Goal: Task Accomplishment & Management: Manage account settings

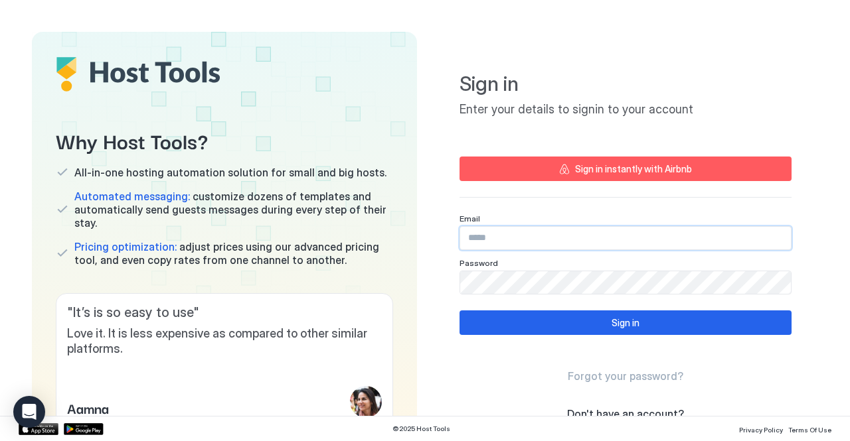
click at [491, 232] on input "Input Field" at bounding box center [625, 238] width 331 height 23
paste input "**********"
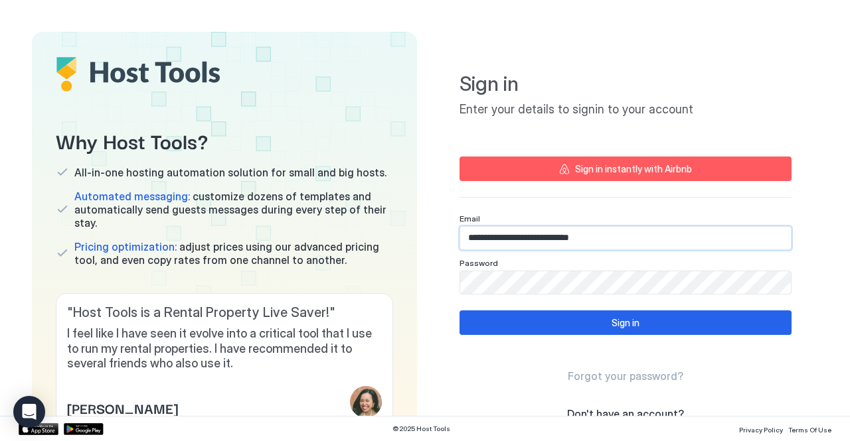
type input "**********"
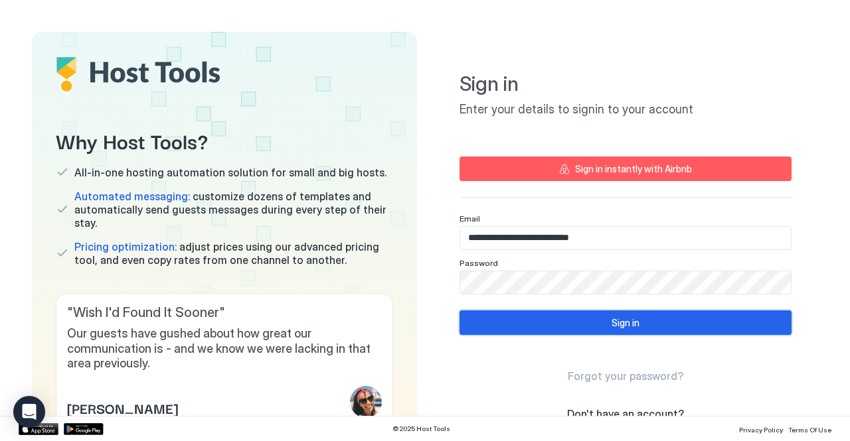
click at [530, 320] on button "Sign in" at bounding box center [625, 323] width 332 height 25
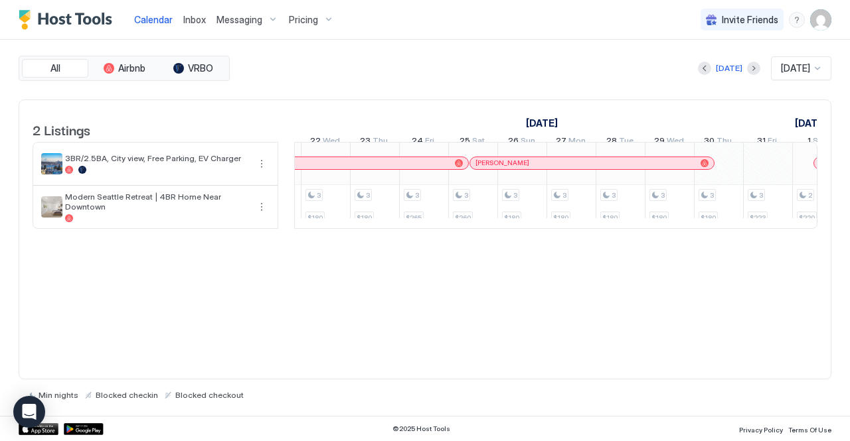
scroll to position [0, 1142]
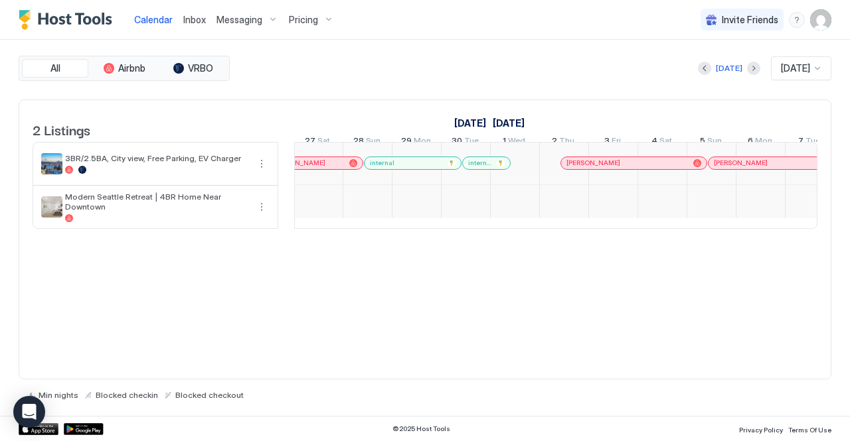
click at [819, 242] on div "2 Listings [DATE] [DATE] [DATE] 21 Thu 22 Fri 23 Sat 24 Sun 25 Mon 26 Tue 27 We…" at bounding box center [424, 171] width 811 height 143
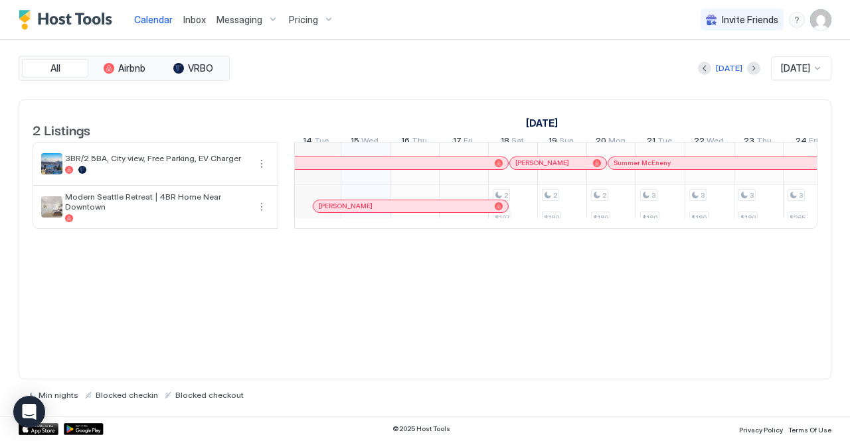
click at [818, 238] on div "2 Listings [DATE] [DATE] 10 Wed 11 Thu 12 Fri 13 Sat 14 Sun 15 Mon 16 Tue 17 We…" at bounding box center [424, 171] width 811 height 143
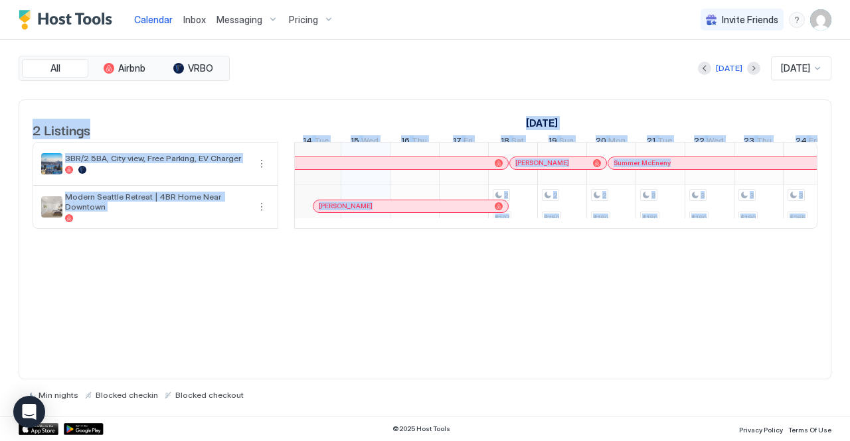
click at [818, 238] on div "2 Listings [DATE] [DATE] 10 Wed 11 Thu 12 Fri 13 Sat 14 Sun 15 Mon 16 Tue 17 We…" at bounding box center [424, 171] width 811 height 143
click at [827, 238] on div "2 Listings [DATE] [DATE] 10 Wed 11 Thu 12 Fri 13 Sat 14 Sun 15 Mon 16 Tue 17 We…" at bounding box center [424, 171] width 811 height 143
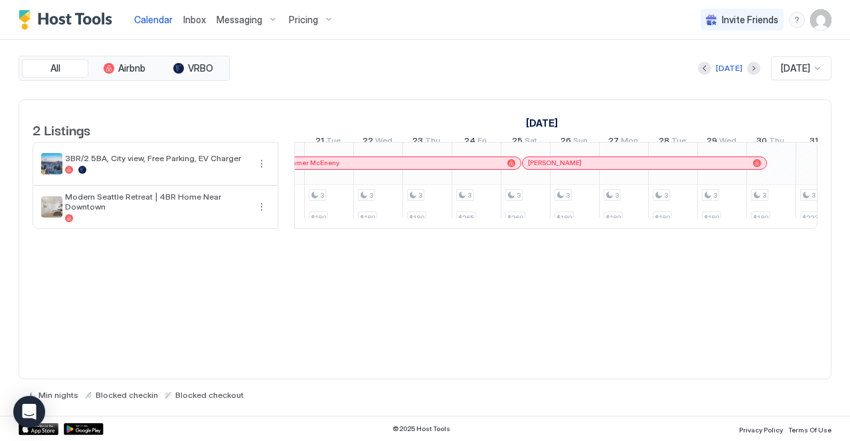
click at [818, 241] on div "2 Listings [DATE] [DATE] [DATE] 30 Tue 1 Wed 2 Thu 3 Fri 4 Sat 5 Sun 6 Mon 7 Tu…" at bounding box center [424, 171] width 811 height 143
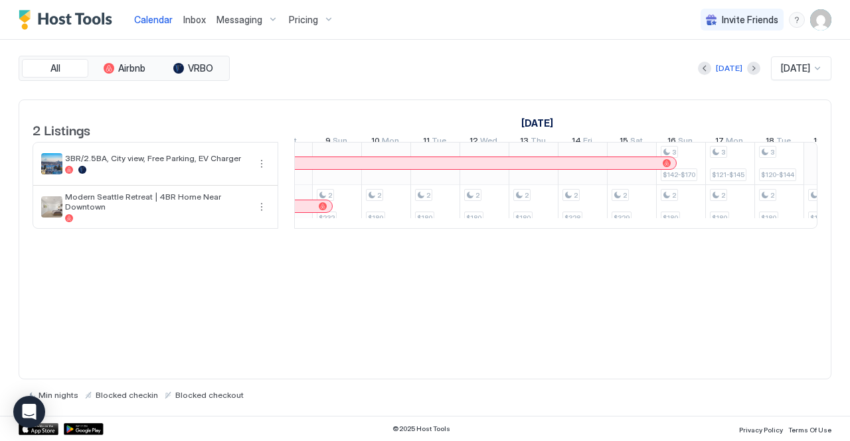
click at [197, 19] on span "Inbox" at bounding box center [194, 19] width 23 height 11
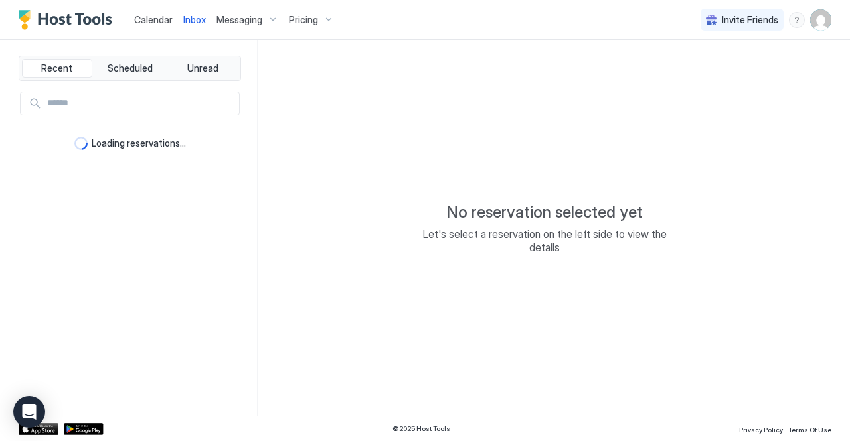
click at [329, 23] on div "Pricing" at bounding box center [311, 20] width 56 height 23
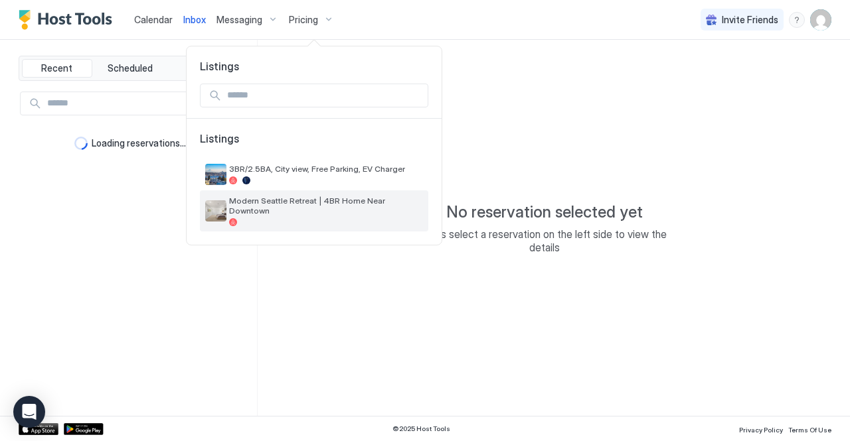
click at [275, 205] on span "Modern Seattle Retreat | 4BR Home Near Downtown" at bounding box center [326, 206] width 194 height 20
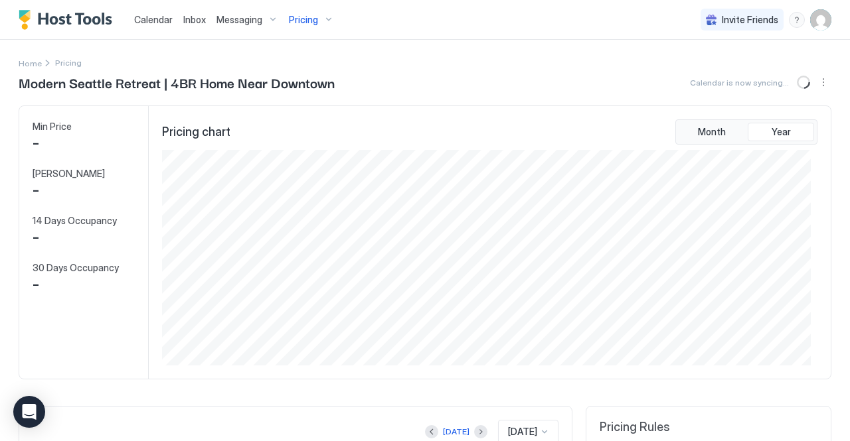
scroll to position [215, 649]
click at [58, 193] on span "$ 427" at bounding box center [54, 191] width 43 height 20
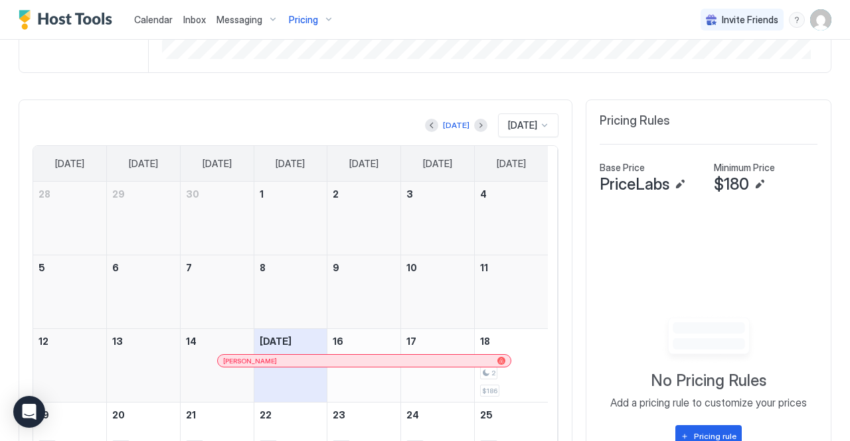
scroll to position [287, 0]
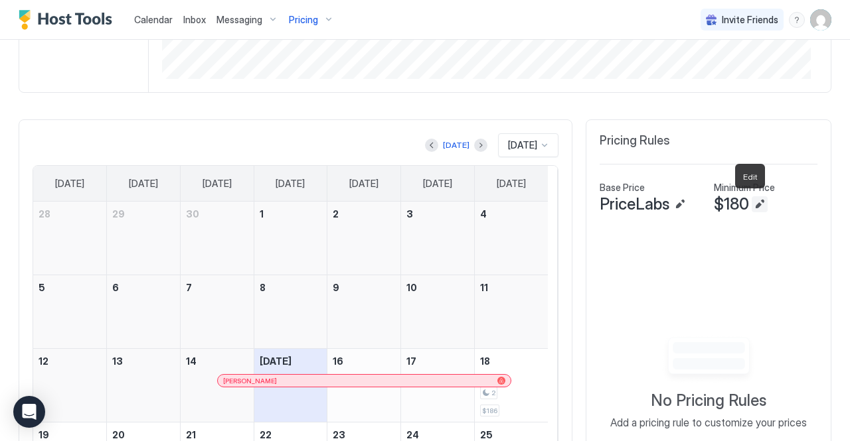
click at [752, 204] on button "Edit" at bounding box center [760, 205] width 16 height 16
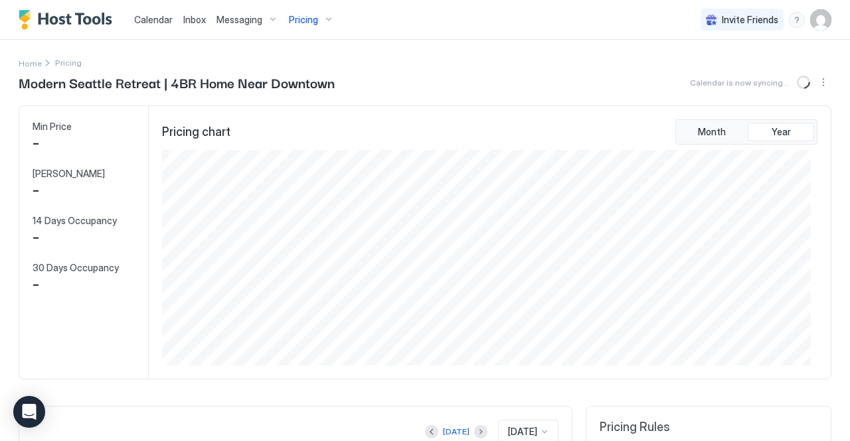
scroll to position [215, 649]
click at [53, 196] on span "$ 427" at bounding box center [54, 191] width 43 height 20
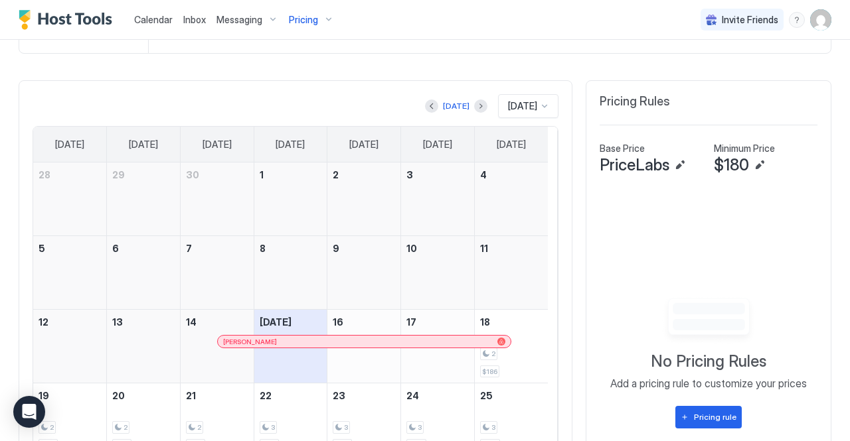
scroll to position [338, 0]
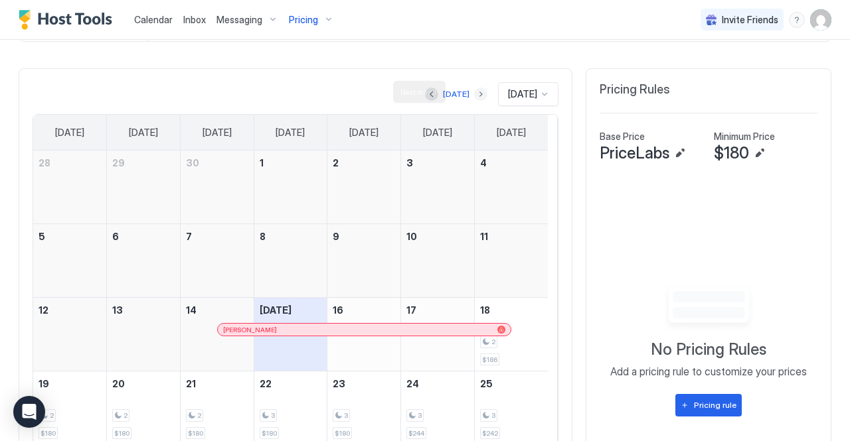
click at [474, 91] on button "Next month" at bounding box center [480, 94] width 13 height 13
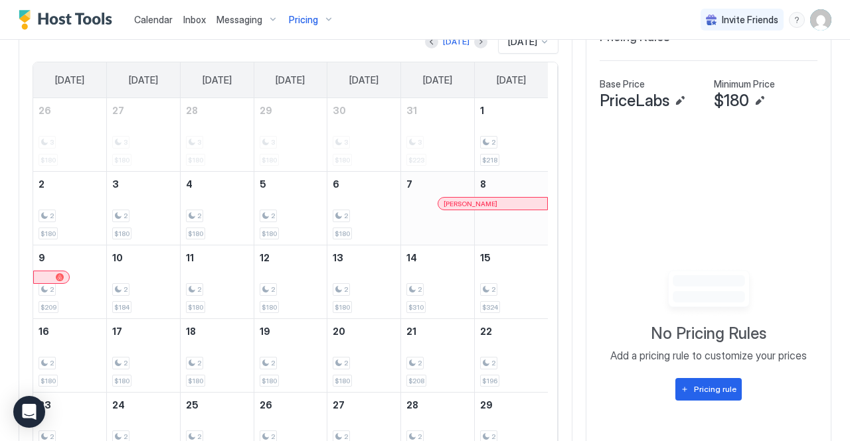
scroll to position [368, 0]
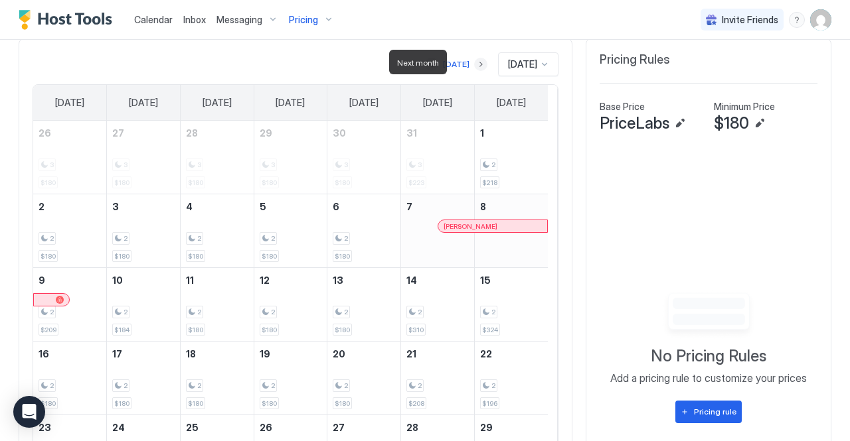
click at [474, 60] on button "Next month" at bounding box center [480, 64] width 13 height 13
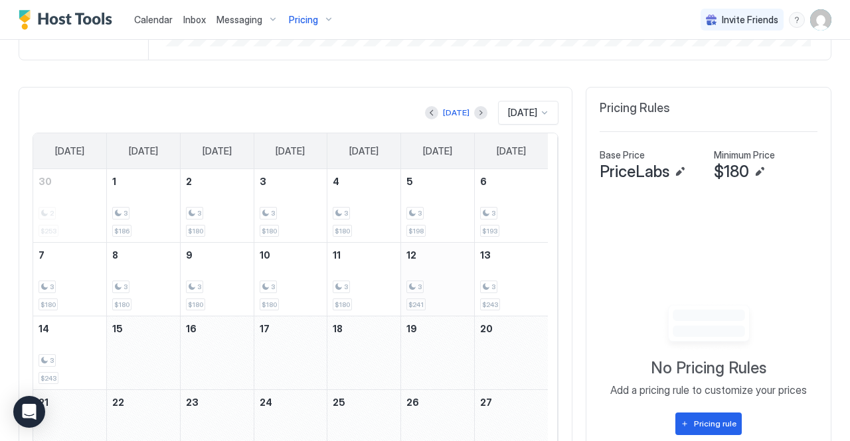
scroll to position [319, 0]
click at [425, 109] on button "Previous month" at bounding box center [431, 112] width 13 height 13
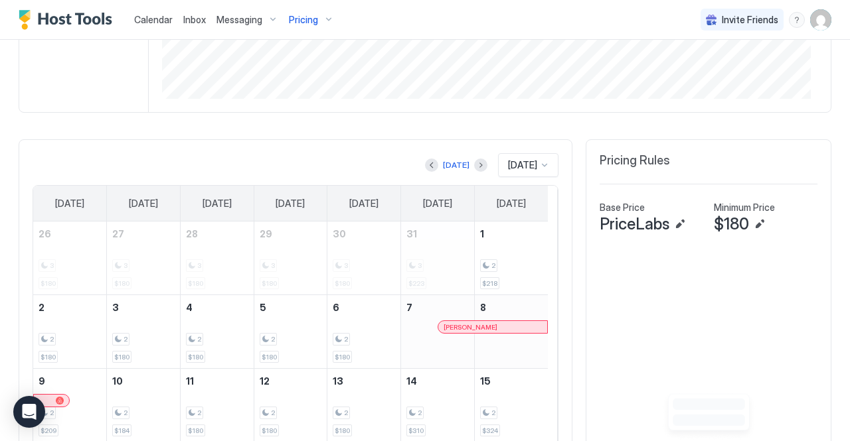
scroll to position [266, 0]
click at [425, 167] on button "Previous month" at bounding box center [431, 166] width 13 height 13
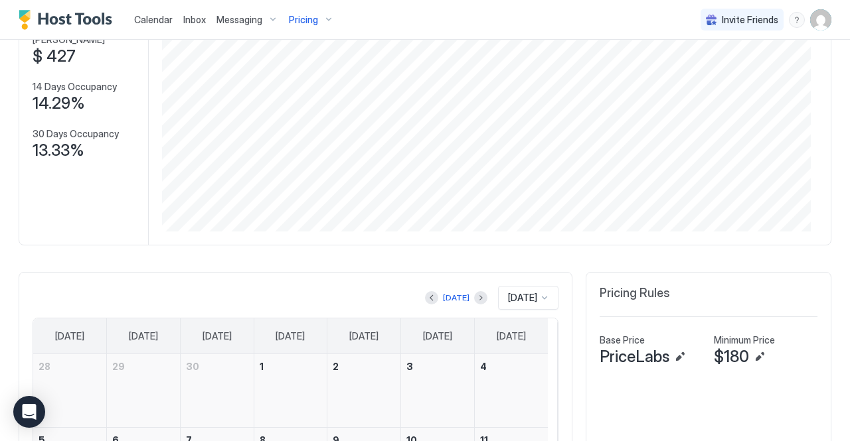
scroll to position [145, 0]
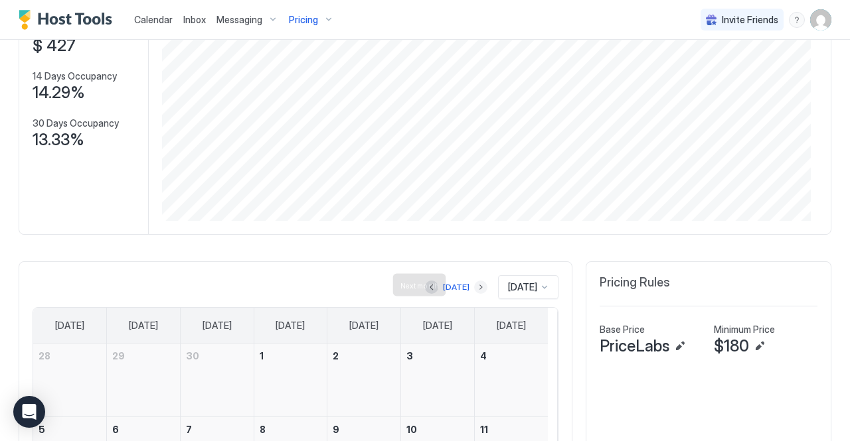
click at [474, 285] on button "Next month" at bounding box center [480, 287] width 13 height 13
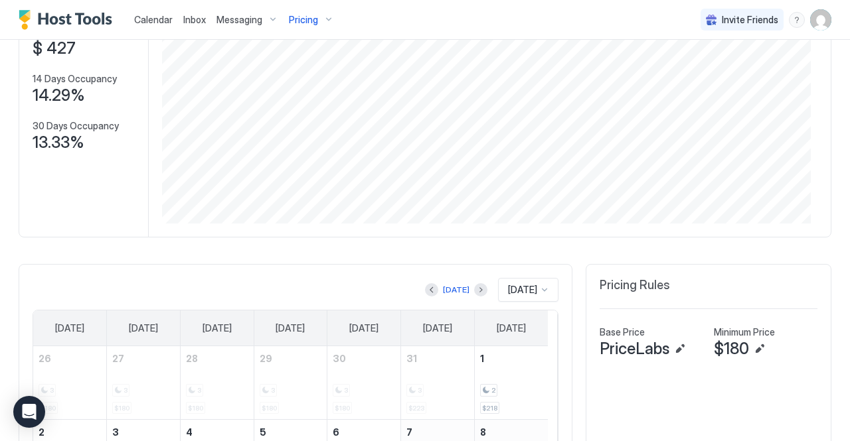
scroll to position [0, 0]
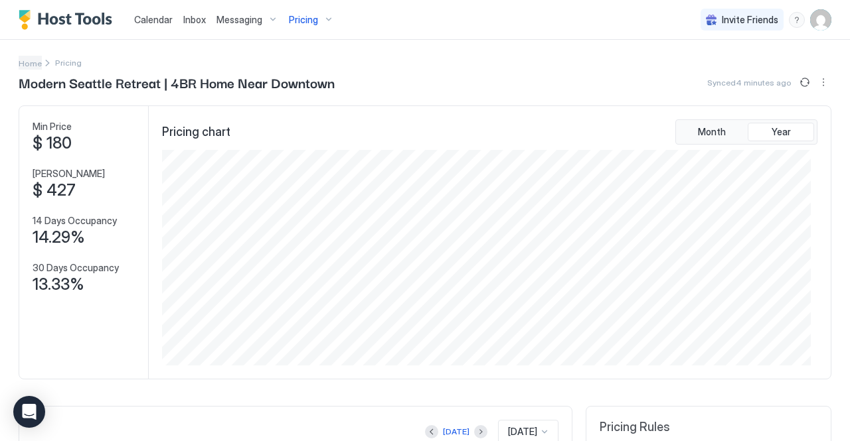
click at [31, 64] on span "Home" at bounding box center [30, 63] width 23 height 10
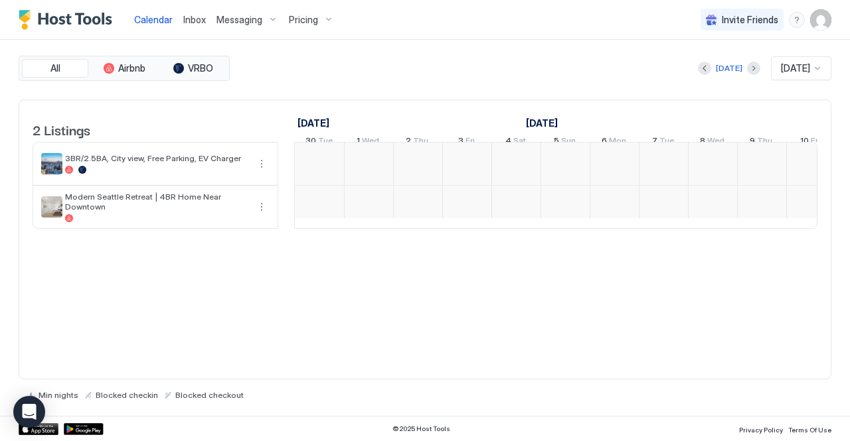
scroll to position [0, 738]
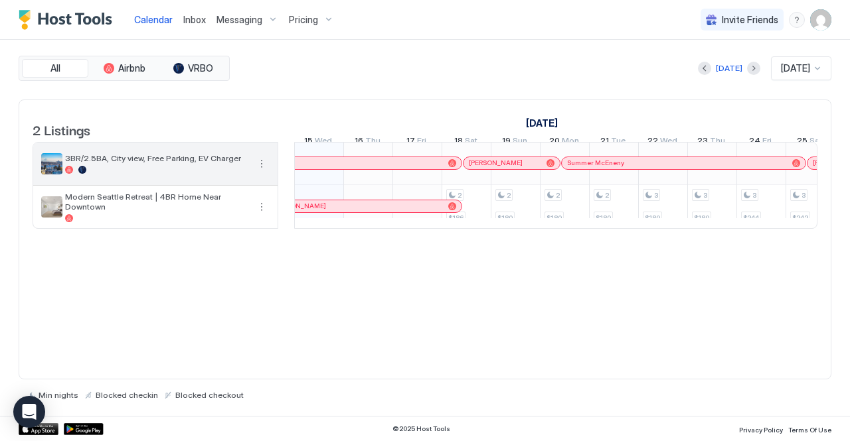
click at [122, 174] on div at bounding box center [156, 170] width 183 height 8
click at [46, 171] on img "listing image" at bounding box center [51, 163] width 21 height 21
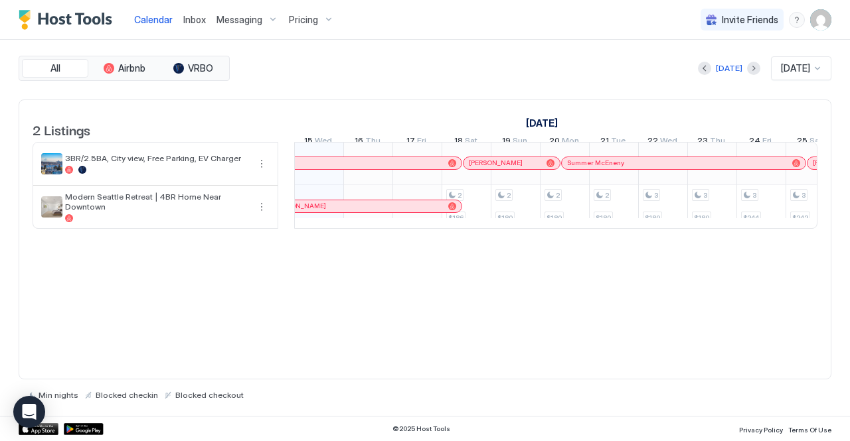
click at [295, 26] on div "Pricing" at bounding box center [311, 20] width 56 height 23
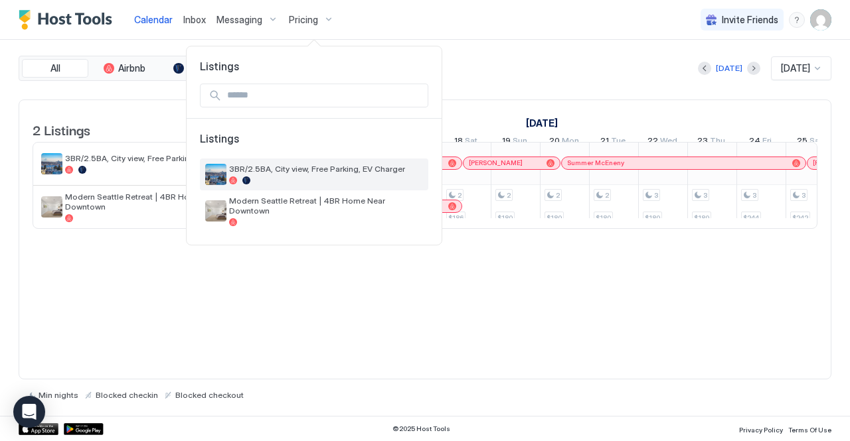
click at [268, 171] on span "3BR/2.5BA, City view, Free Parking, EV Charger" at bounding box center [326, 169] width 194 height 10
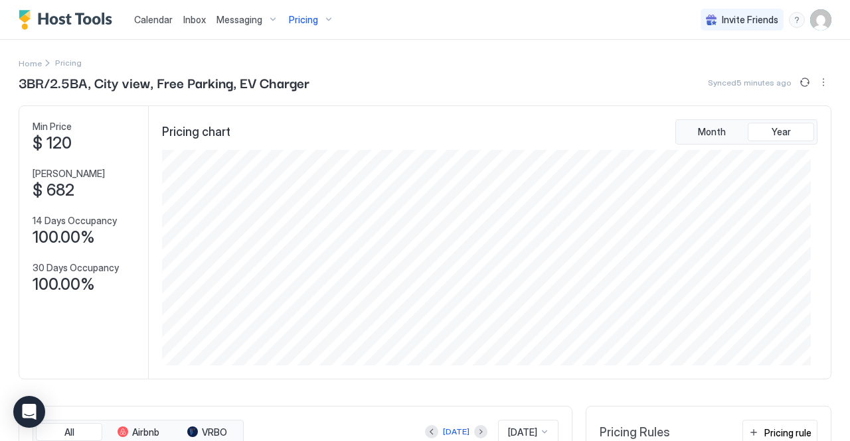
click at [150, 20] on span "Calendar" at bounding box center [153, 19] width 39 height 11
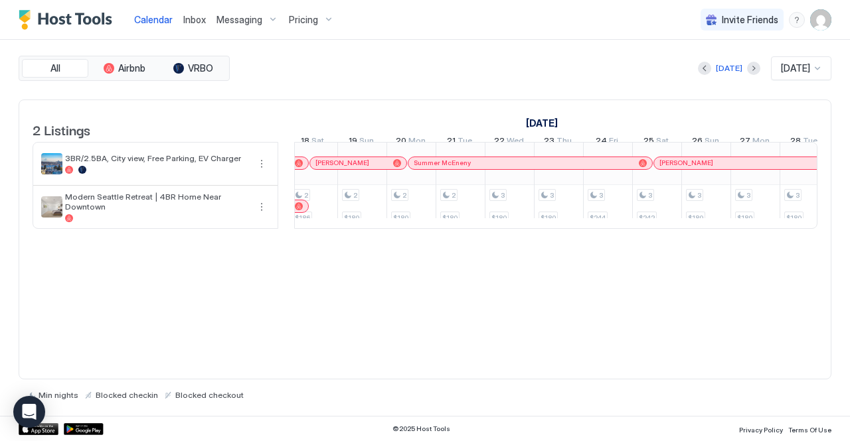
scroll to position [0, 1006]
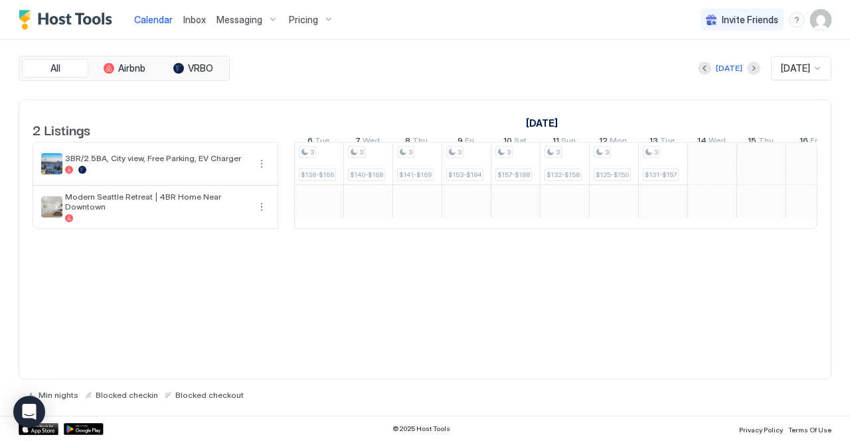
click at [246, 14] on span "Messaging" at bounding box center [239, 20] width 46 height 12
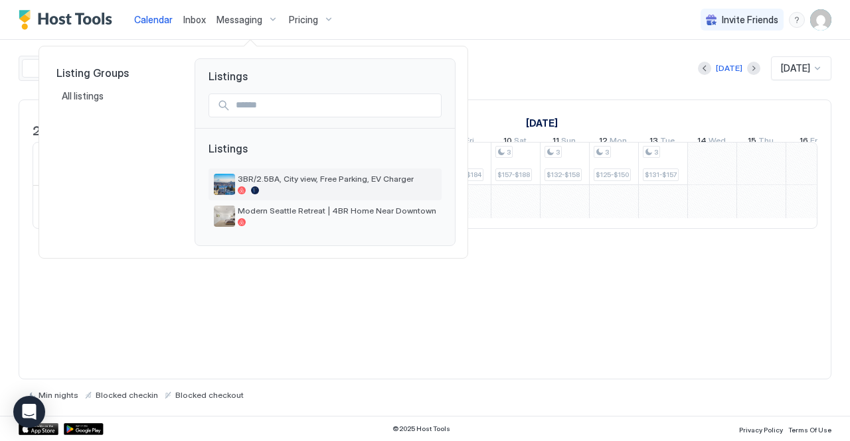
click at [272, 189] on div at bounding box center [337, 191] width 199 height 8
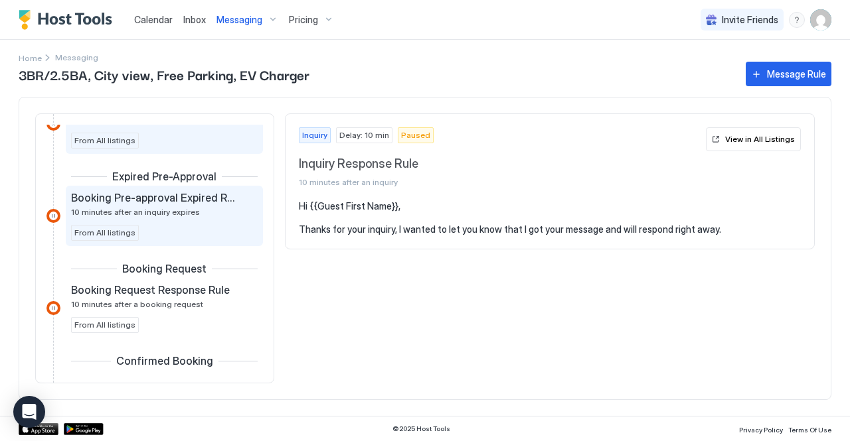
scroll to position [62, 0]
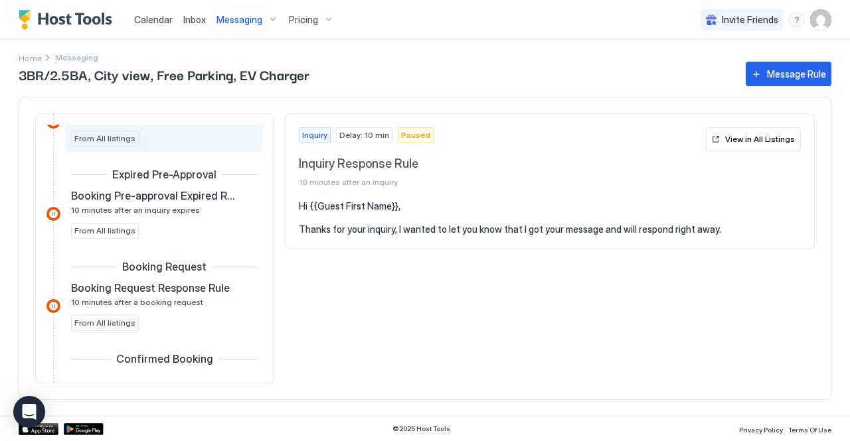
click at [252, 29] on div "Messaging" at bounding box center [247, 20] width 72 height 23
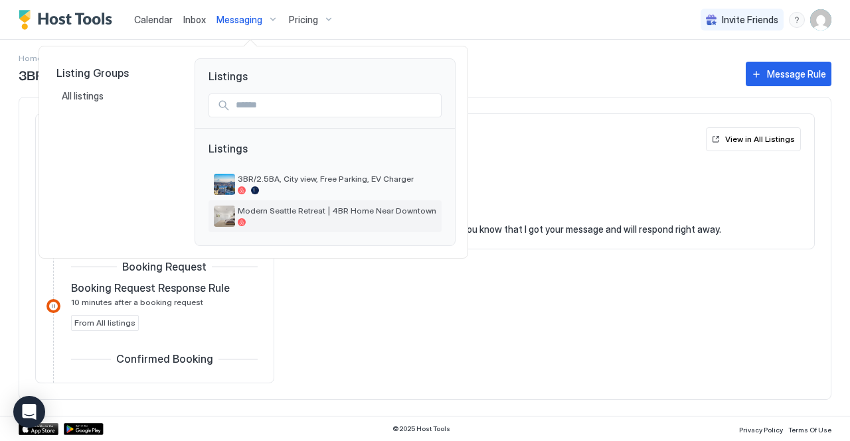
click at [264, 216] on div "Modern Seattle Retreat | 4BR Home Near Downtown" at bounding box center [337, 216] width 199 height 21
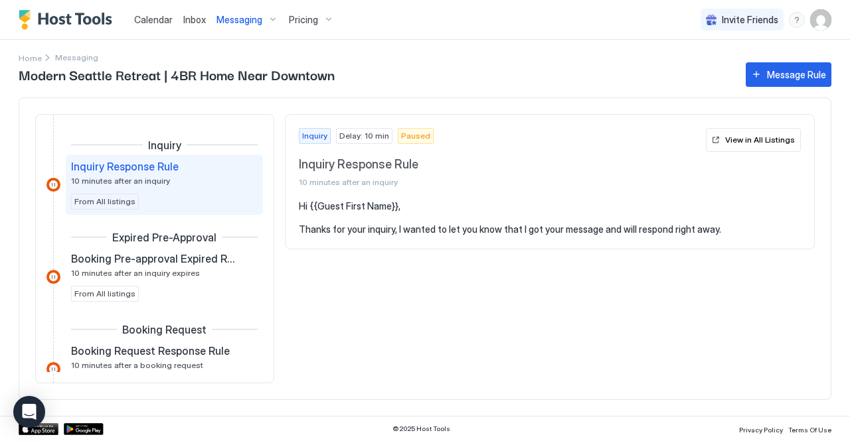
click at [218, 199] on div "Inquiry Response Rule 10 minutes after an inquiry From All listings" at bounding box center [164, 185] width 187 height 50
click at [801, 74] on div "Message Rule" at bounding box center [796, 75] width 59 height 14
click at [54, 186] on div at bounding box center [53, 185] width 14 height 14
click at [157, 163] on span "Inquiry Response Rule" at bounding box center [125, 166] width 108 height 13
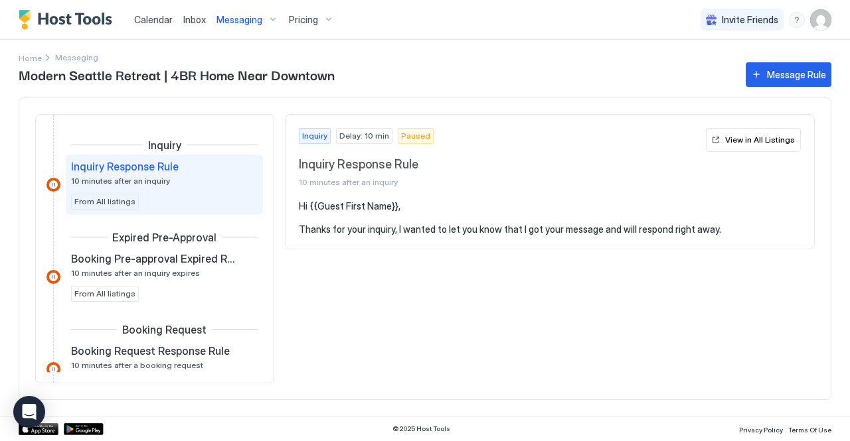
click at [310, 133] on span "Inquiry" at bounding box center [314, 136] width 25 height 12
click at [404, 133] on span "Paused" at bounding box center [415, 136] width 29 height 12
click at [374, 240] on section "Hi {{Guest First Name}}, Thanks for your inquiry, I wanted to let you know that…" at bounding box center [549, 224] width 528 height 48
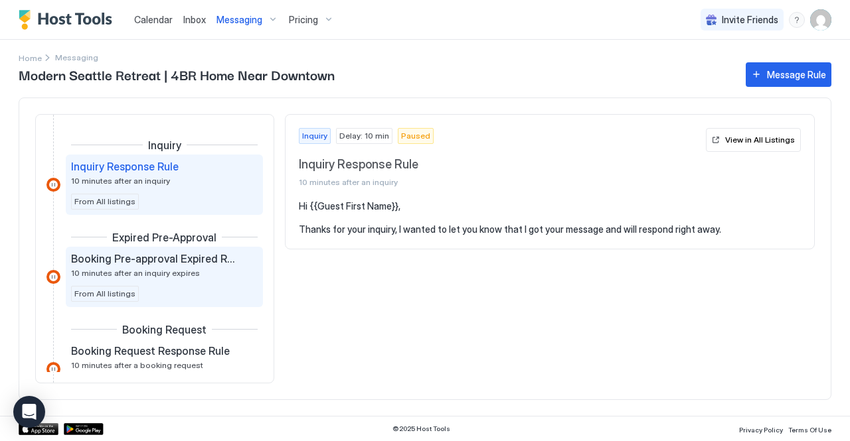
click at [174, 261] on span "Booking Pre-approval Expired Rule" at bounding box center [153, 258] width 165 height 13
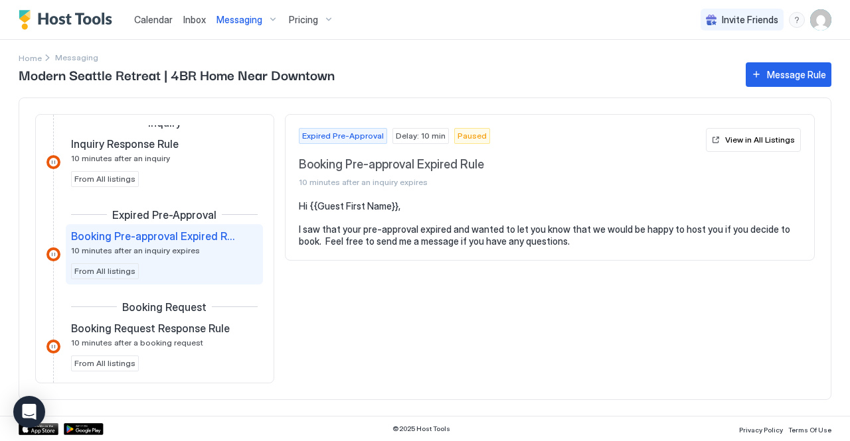
scroll to position [23, 0]
click at [457, 139] on span "Paused" at bounding box center [471, 136] width 29 height 12
click at [243, 21] on span "Messaging" at bounding box center [239, 20] width 46 height 12
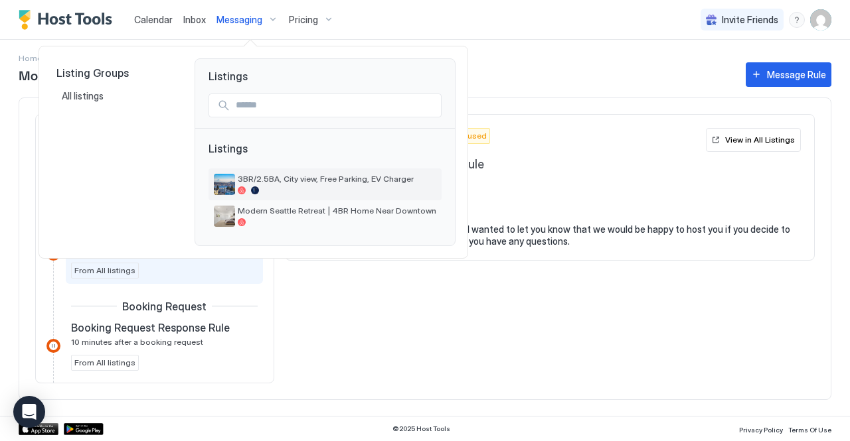
click at [283, 189] on div at bounding box center [337, 191] width 199 height 8
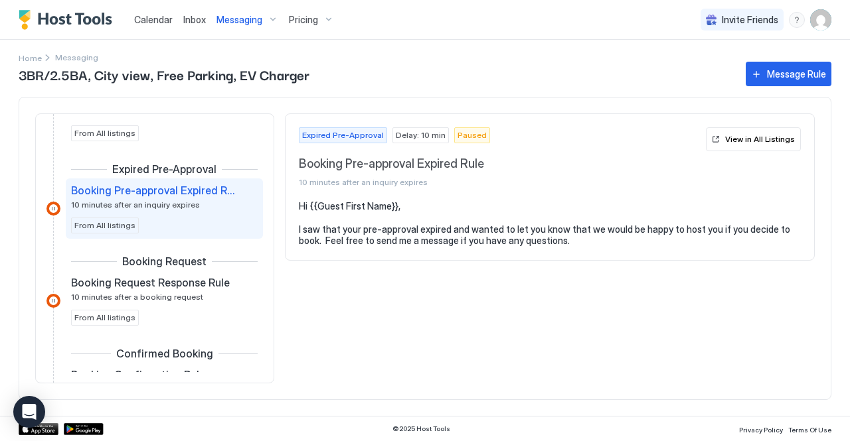
scroll to position [81, 0]
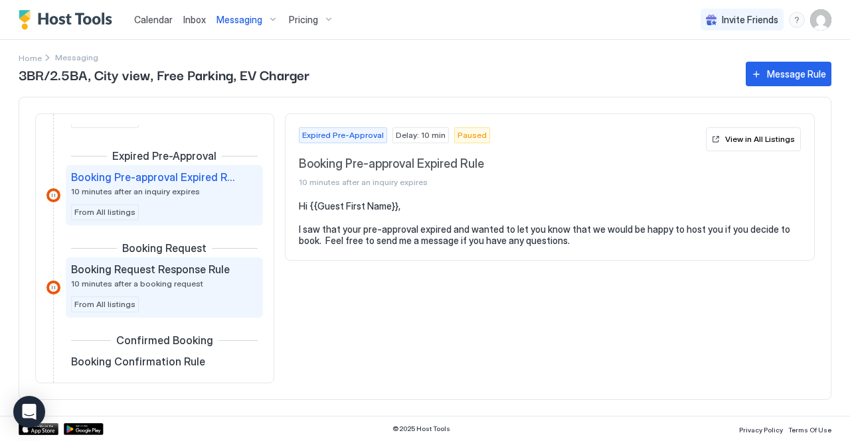
click at [212, 293] on div "Booking Request Response Rule 10 minutes after a booking request From All listi…" at bounding box center [164, 288] width 187 height 50
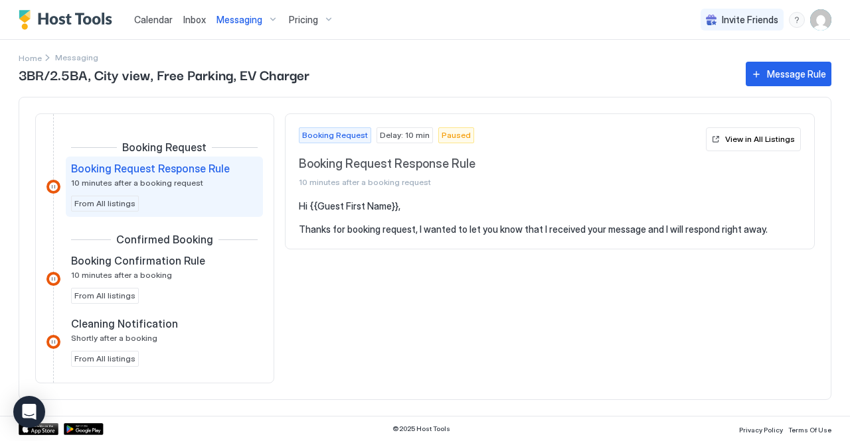
scroll to position [186, 0]
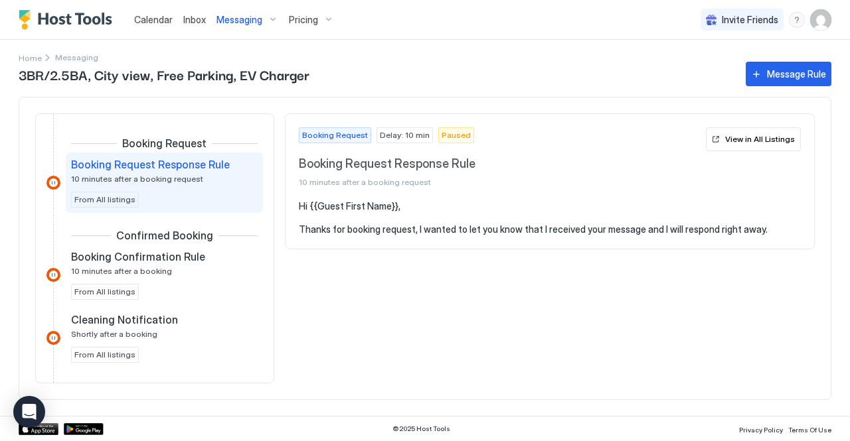
click at [212, 293] on div "Booking Confirmation Rule 10 minutes after a booking From All listings" at bounding box center [164, 275] width 187 height 50
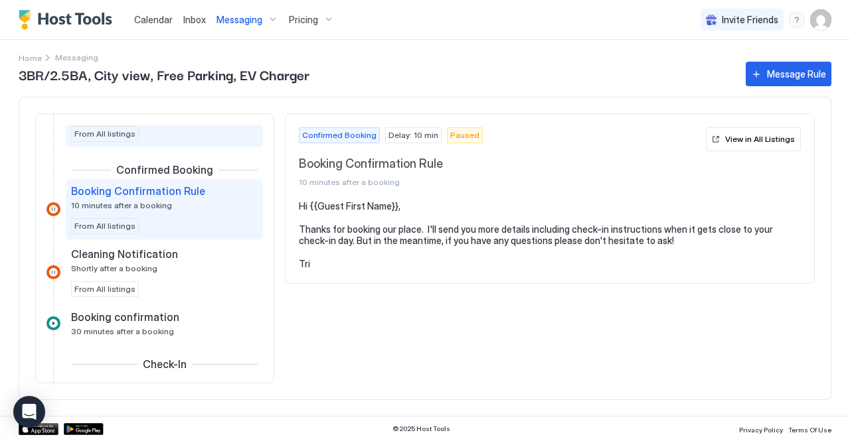
scroll to position [254, 0]
click at [212, 293] on div "Cleaning Notification Shortly after a booking From All listings" at bounding box center [164, 270] width 197 height 60
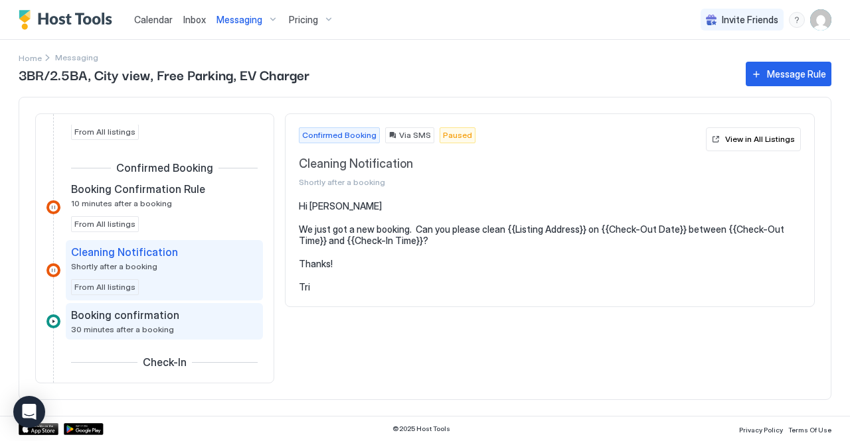
click at [208, 317] on div "Booking confirmation" at bounding box center [155, 315] width 168 height 13
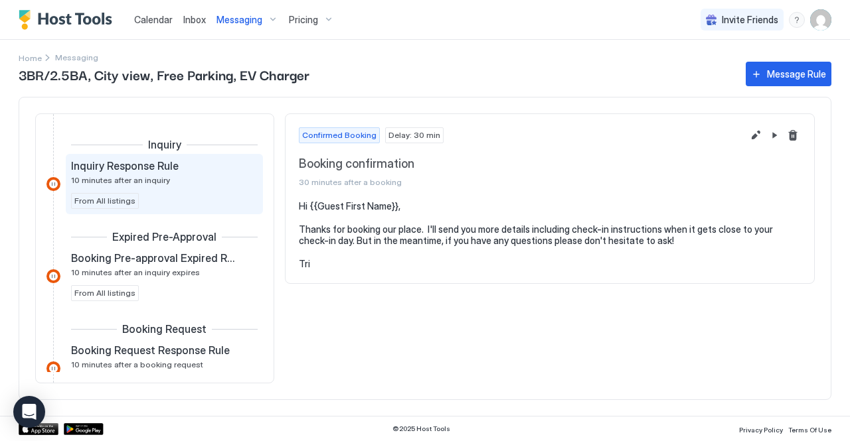
click at [210, 154] on div "Inquiry Response Rule 10 minutes after an inquiry From All listings" at bounding box center [164, 184] width 197 height 60
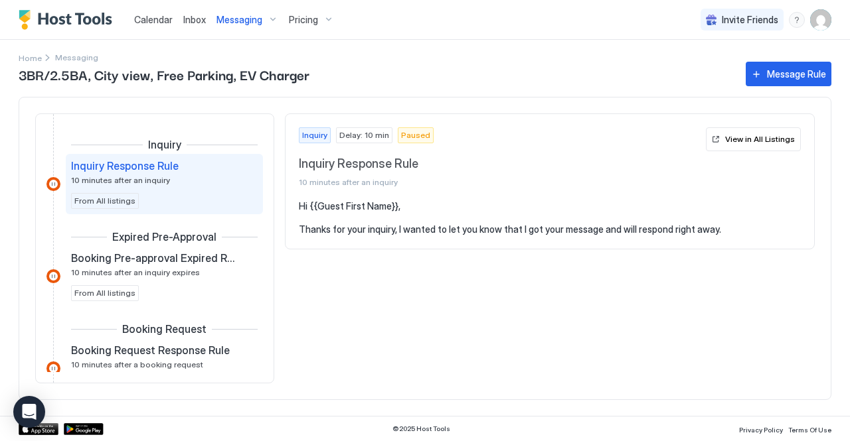
click at [304, 22] on span "Pricing" at bounding box center [303, 20] width 29 height 12
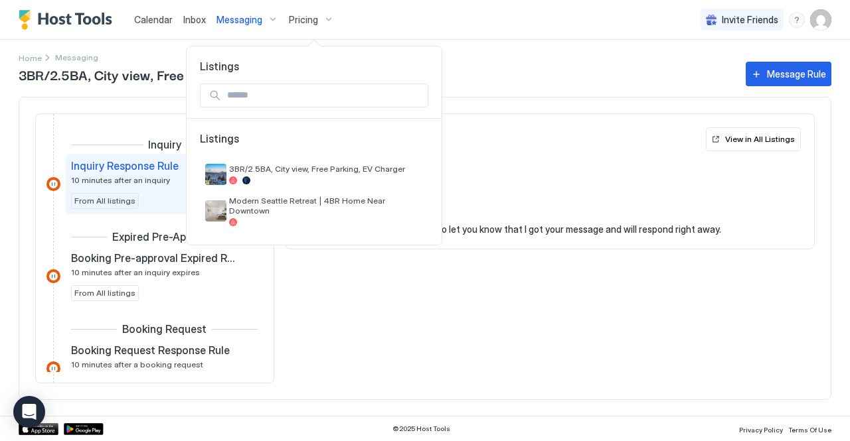
click at [193, 17] on div at bounding box center [425, 220] width 850 height 441
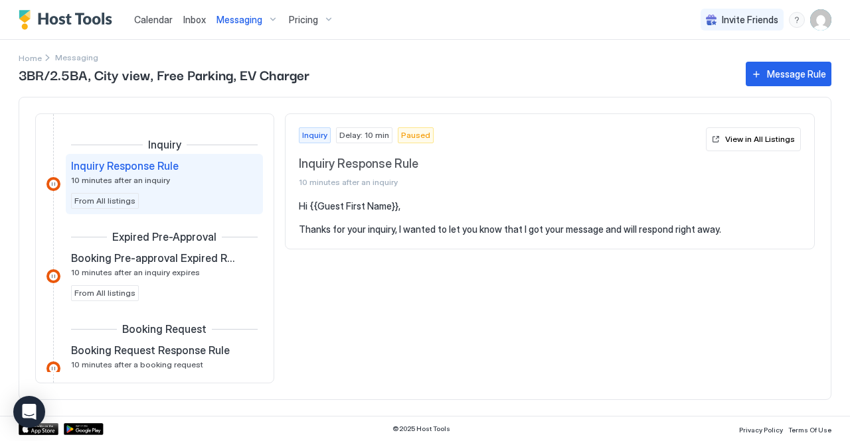
click at [193, 17] on span "Inbox" at bounding box center [194, 19] width 23 height 11
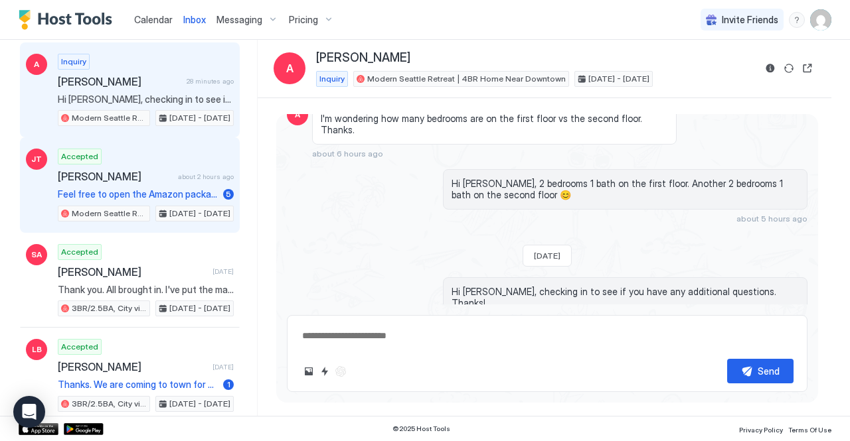
scroll to position [90, 0]
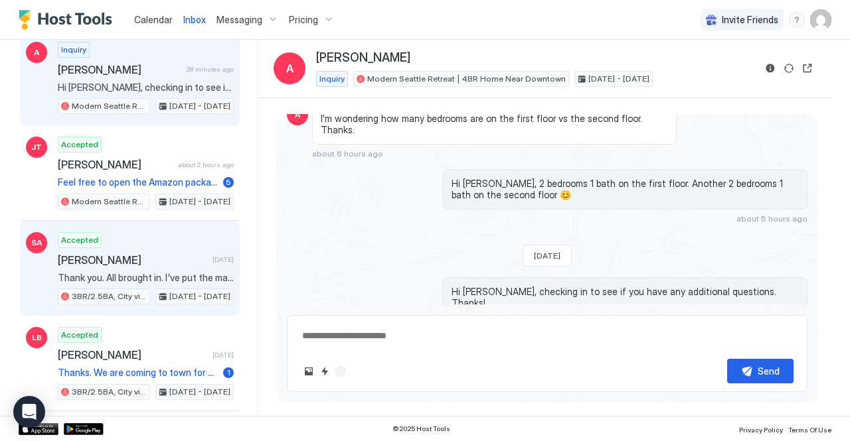
type textarea "*"
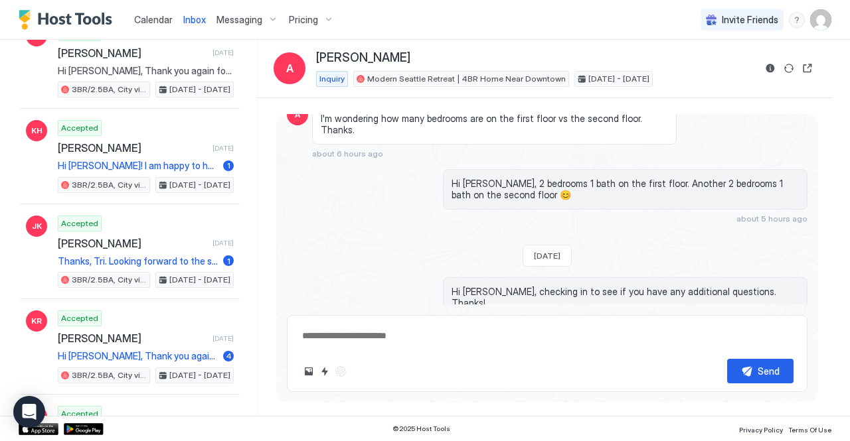
scroll to position [870, 0]
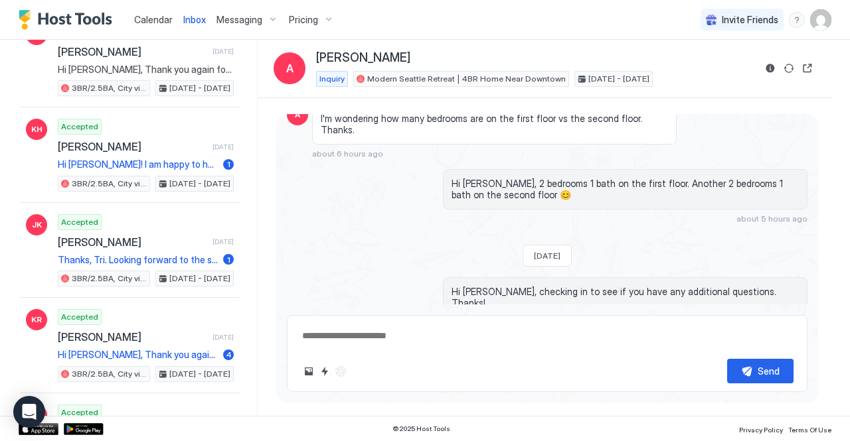
click at [153, 21] on span "Calendar" at bounding box center [153, 19] width 39 height 11
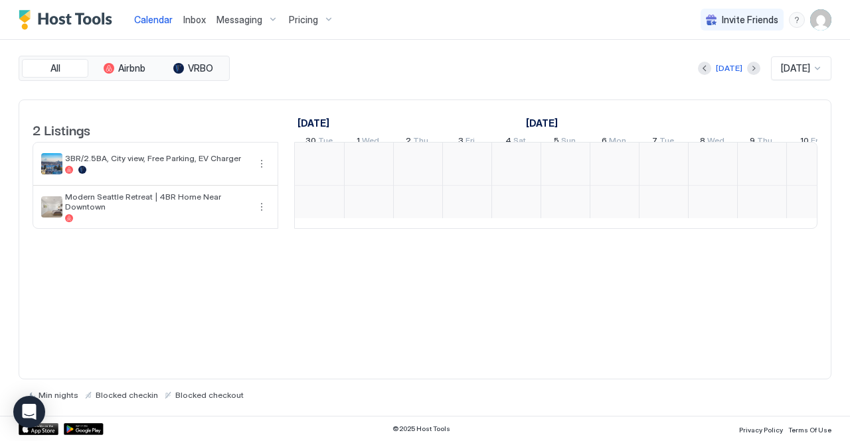
scroll to position [0, 738]
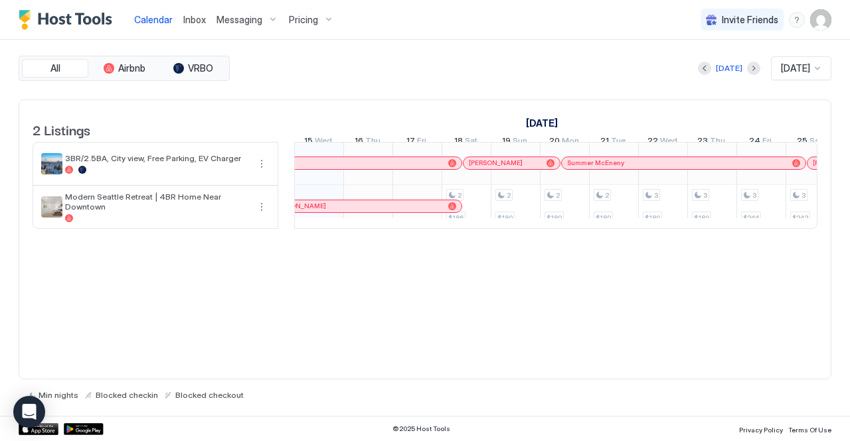
click at [310, 19] on span "Pricing" at bounding box center [303, 20] width 29 height 12
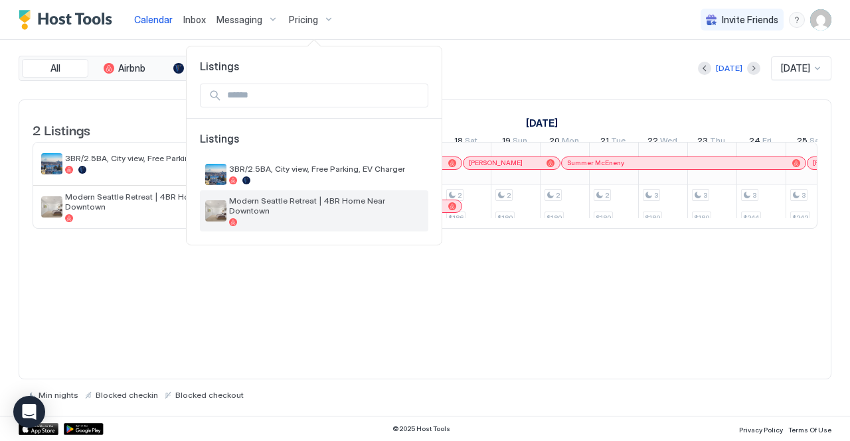
click at [285, 203] on span "Modern Seattle Retreat | 4BR Home Near Downtown" at bounding box center [326, 206] width 194 height 20
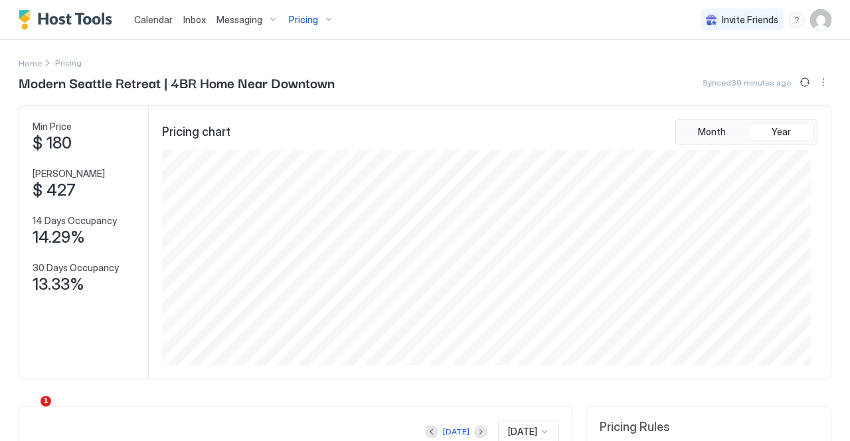
scroll to position [215, 649]
click at [254, 16] on span "Messaging" at bounding box center [239, 20] width 46 height 12
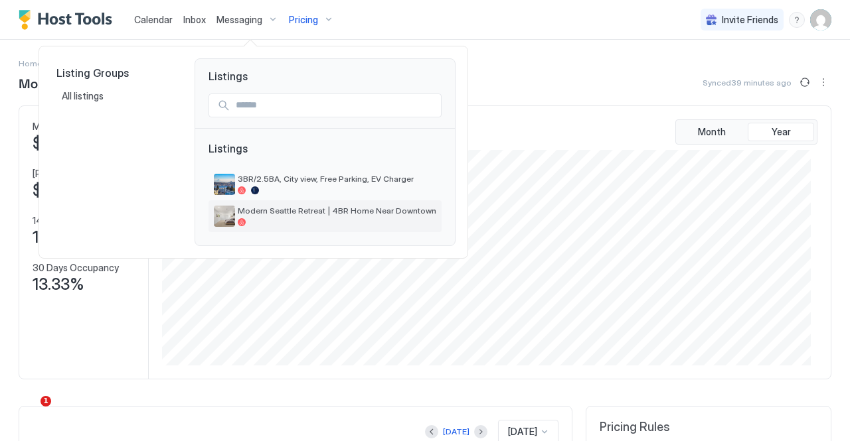
click at [264, 212] on span "Modern Seattle Retreat | 4BR Home Near Downtown" at bounding box center [337, 211] width 199 height 10
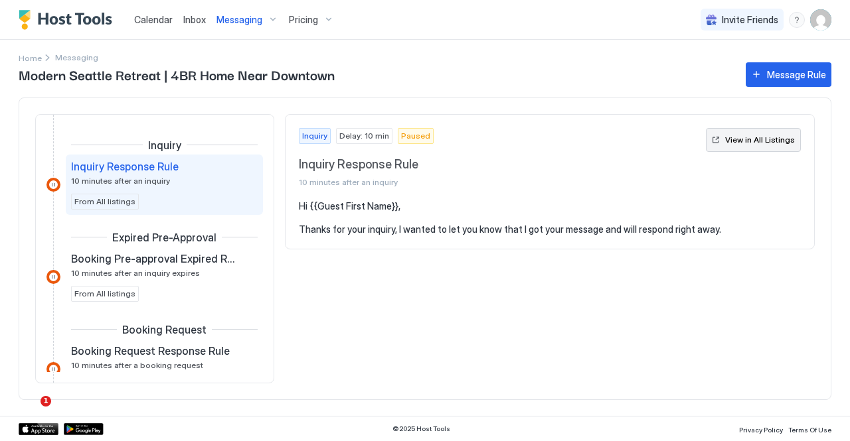
click at [738, 141] on div "View in All Listings" at bounding box center [760, 140] width 70 height 12
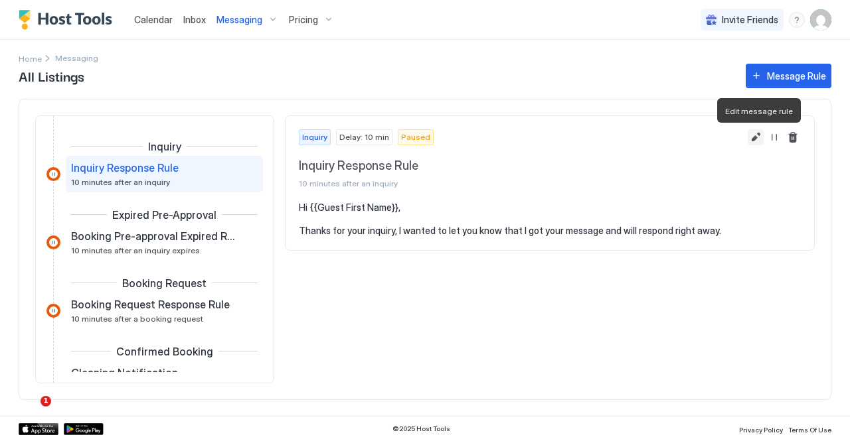
click at [756, 141] on button "Edit message rule" at bounding box center [756, 137] width 16 height 16
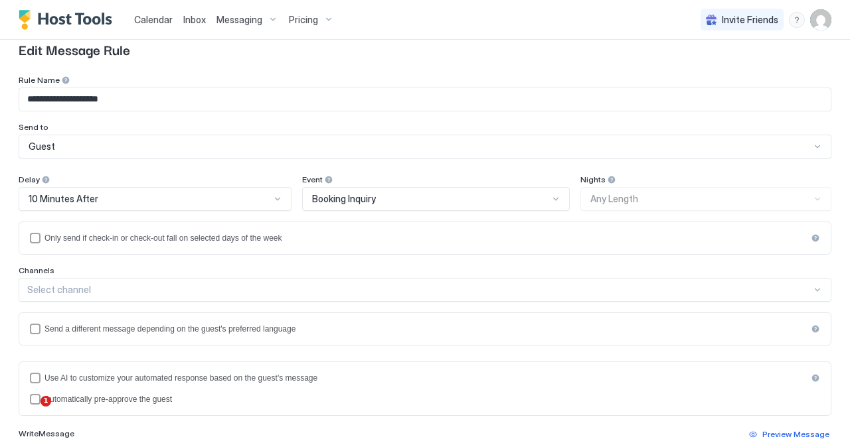
scroll to position [40, 0]
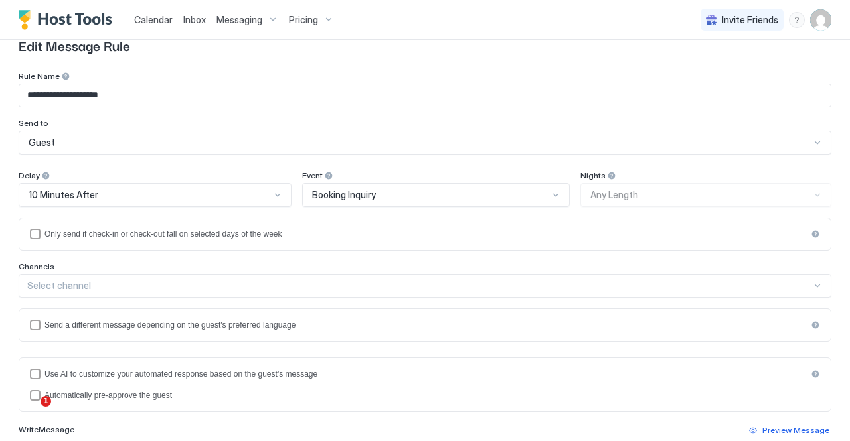
click at [272, 197] on div at bounding box center [277, 195] width 11 height 11
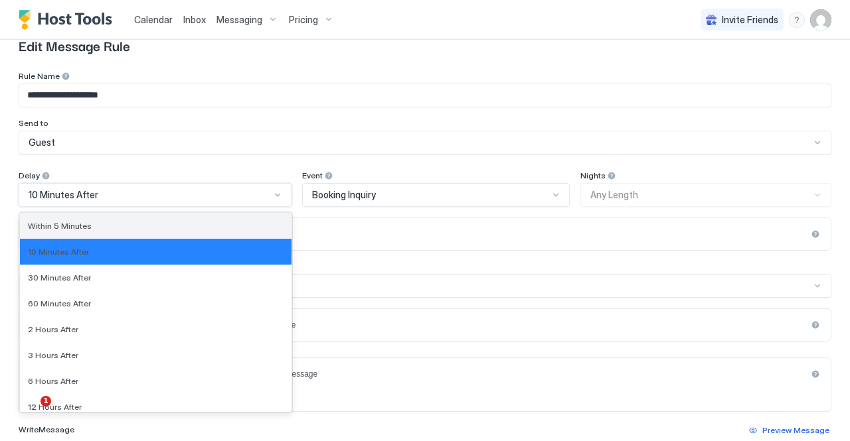
click at [243, 229] on div "Within 5 Minutes" at bounding box center [156, 226] width 256 height 10
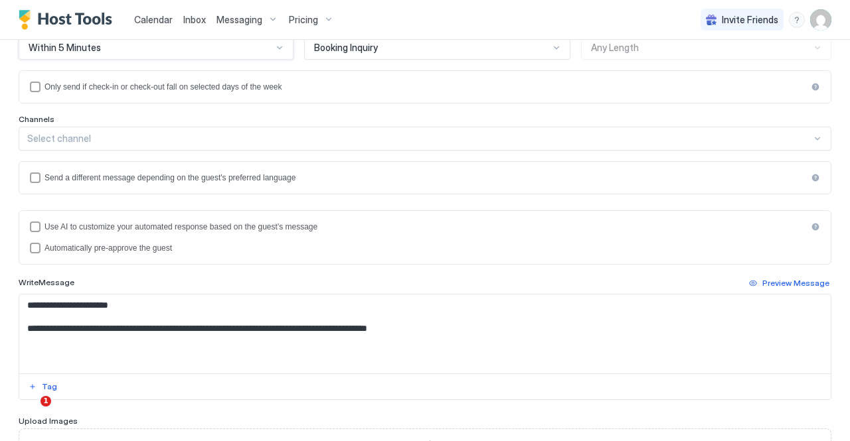
scroll to position [315, 0]
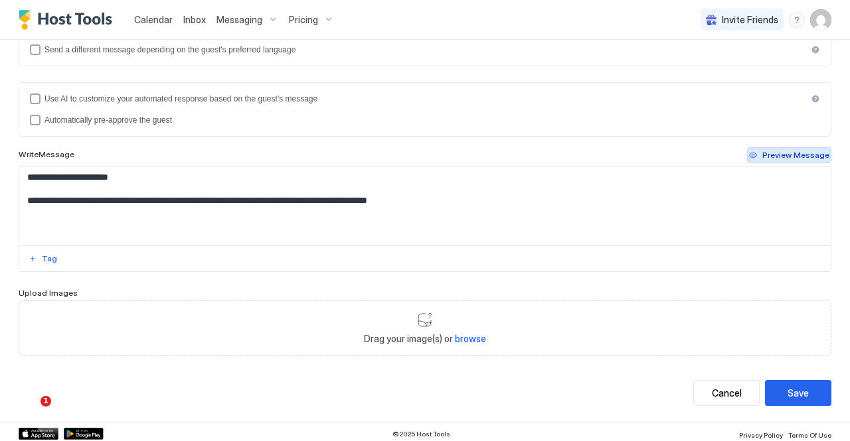
click at [765, 149] on div "Preview Message" at bounding box center [795, 155] width 67 height 12
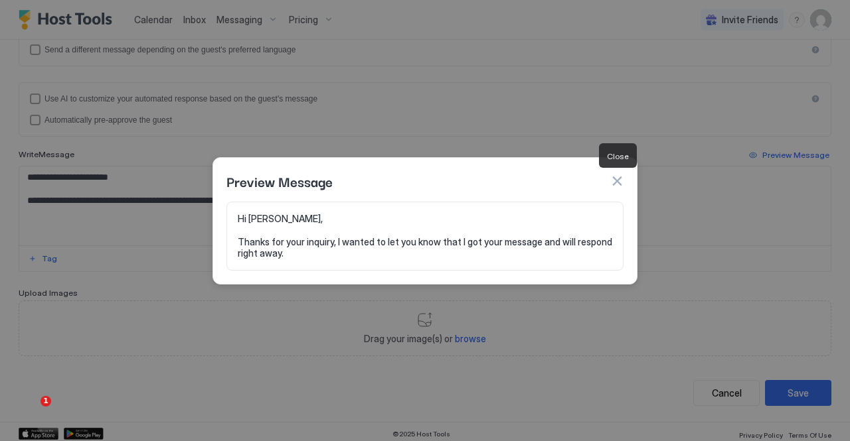
click at [614, 179] on button "button" at bounding box center [616, 181] width 13 height 13
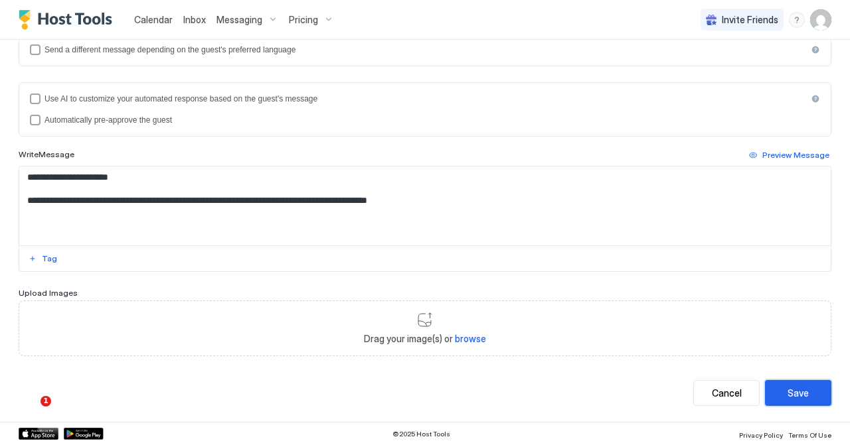
click at [787, 391] on div "Save" at bounding box center [797, 393] width 21 height 14
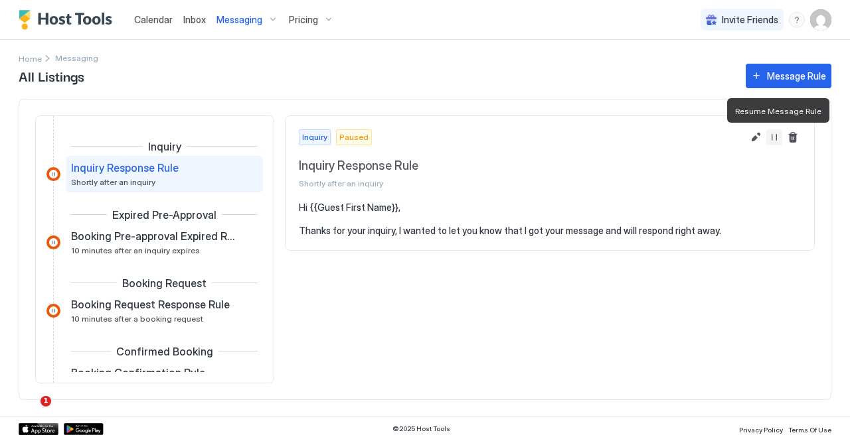
click at [776, 138] on button "Resume Message Rule" at bounding box center [774, 137] width 16 height 16
click at [776, 139] on button "Resume Message Rule" at bounding box center [774, 137] width 16 height 16
click at [757, 136] on button "Edit message rule" at bounding box center [756, 137] width 16 height 16
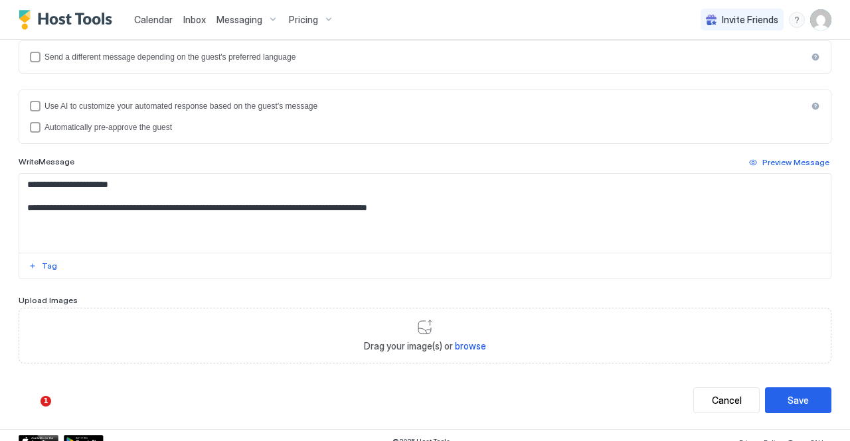
scroll to position [315, 0]
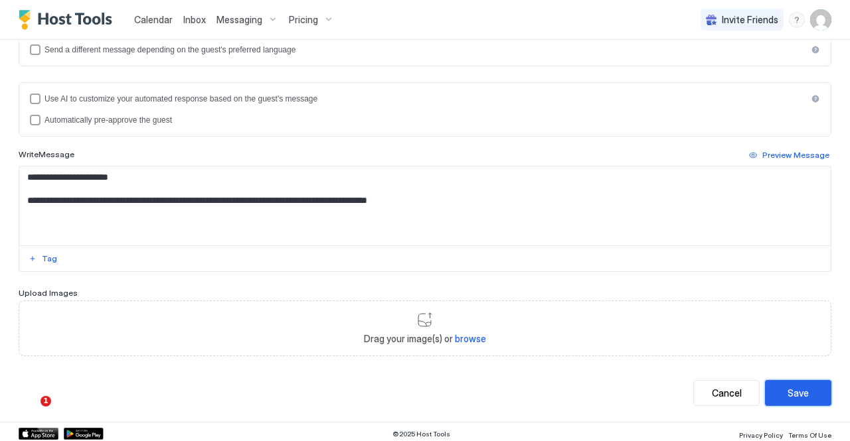
click at [787, 386] on div "Save" at bounding box center [797, 393] width 21 height 14
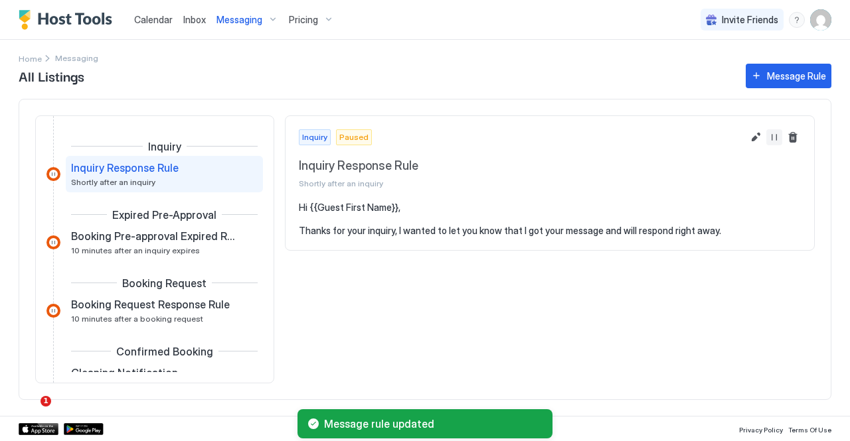
click at [769, 133] on button "Resume Message Rule" at bounding box center [774, 137] width 16 height 16
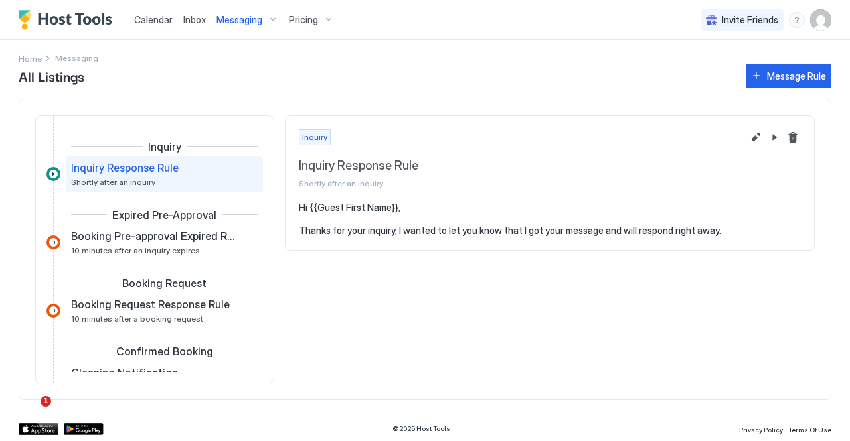
click at [274, 18] on div "Messaging" at bounding box center [247, 20] width 72 height 23
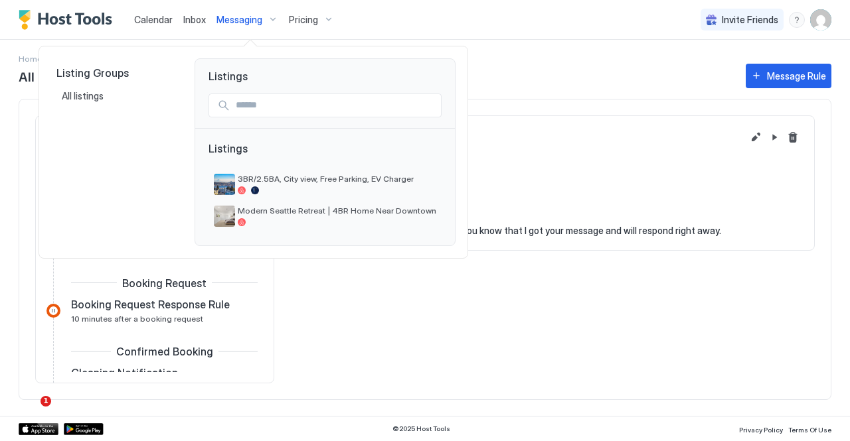
click at [771, 135] on div at bounding box center [425, 220] width 850 height 441
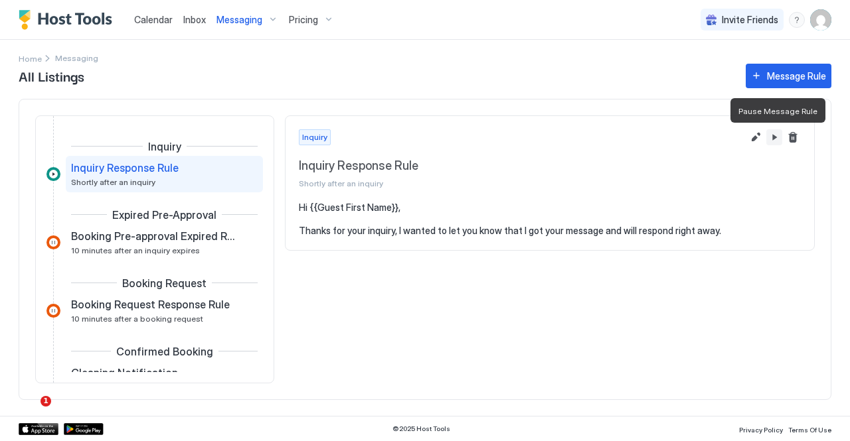
click at [771, 135] on button "Pause Message Rule" at bounding box center [774, 137] width 16 height 16
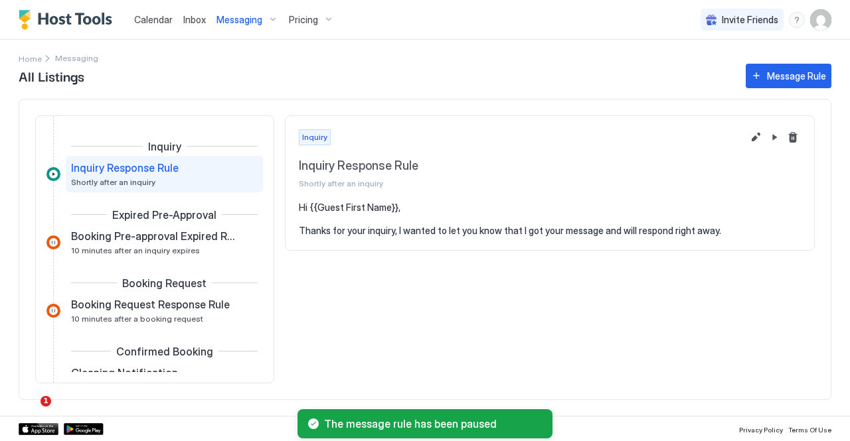
click at [263, 21] on div "Messaging" at bounding box center [247, 20] width 72 height 23
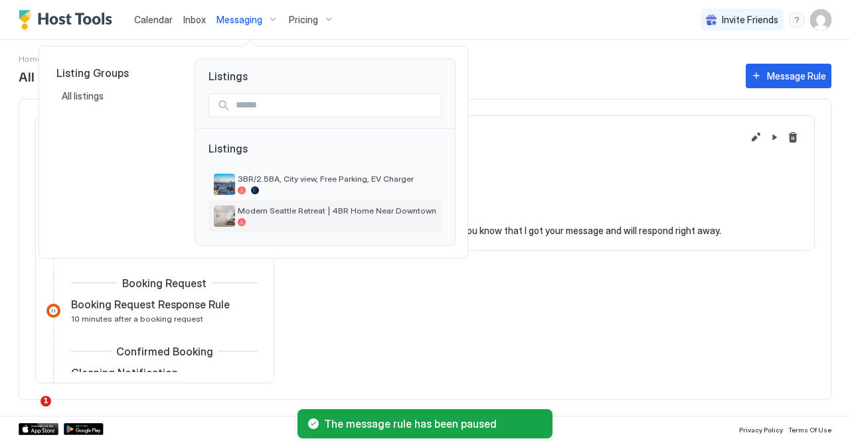
click at [295, 212] on span "Modern Seattle Retreat | 4BR Home Near Downtown" at bounding box center [337, 211] width 199 height 10
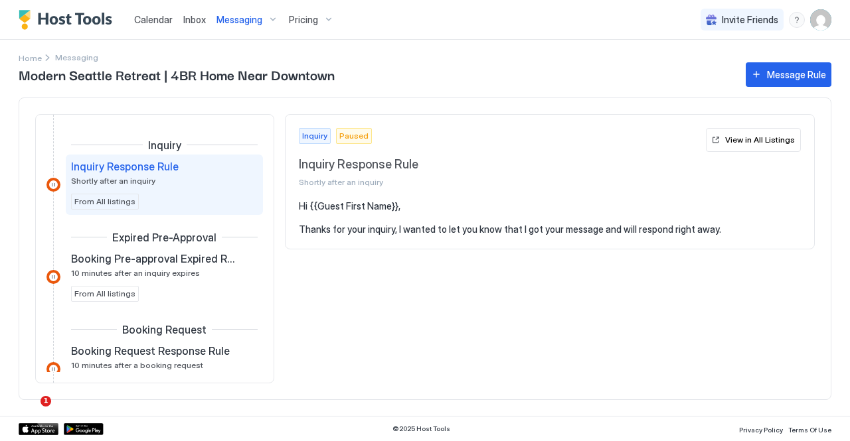
click at [211, 194] on div "Inquiry Response Rule Shortly after an inquiry From All listings" at bounding box center [164, 185] width 187 height 50
click at [742, 149] on button "View in All Listings" at bounding box center [753, 140] width 95 height 24
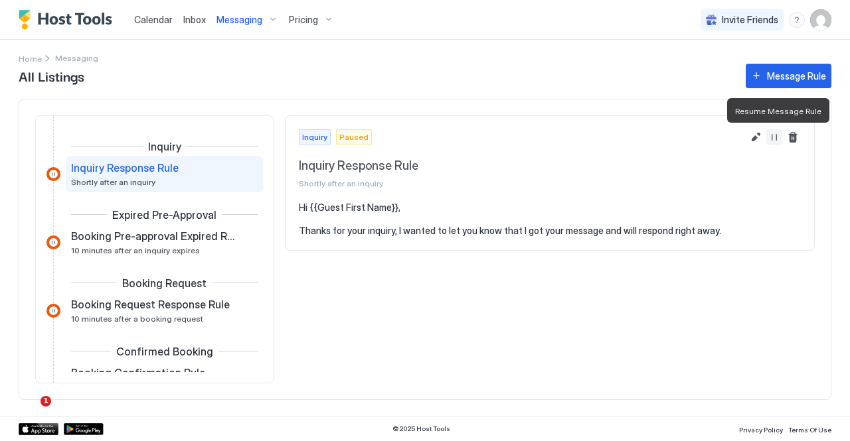
click at [776, 139] on button "Resume Message Rule" at bounding box center [774, 137] width 16 height 16
click at [275, 26] on div "Messaging" at bounding box center [247, 20] width 72 height 23
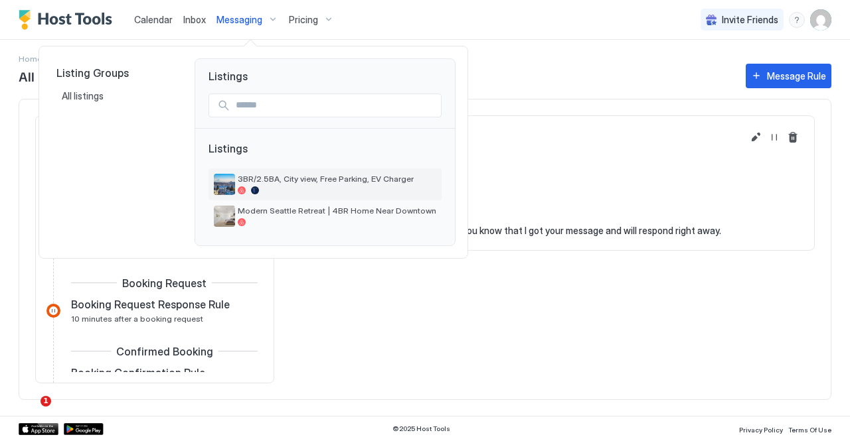
click at [307, 187] on div at bounding box center [337, 191] width 199 height 8
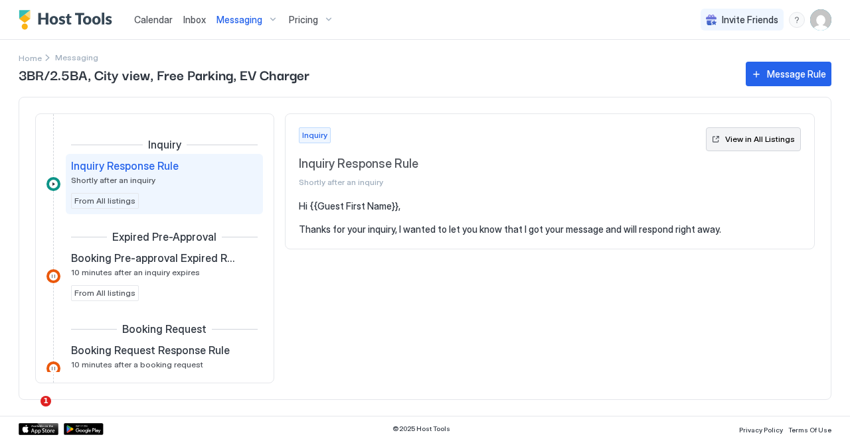
click at [767, 145] on button "View in All Listings" at bounding box center [753, 139] width 95 height 24
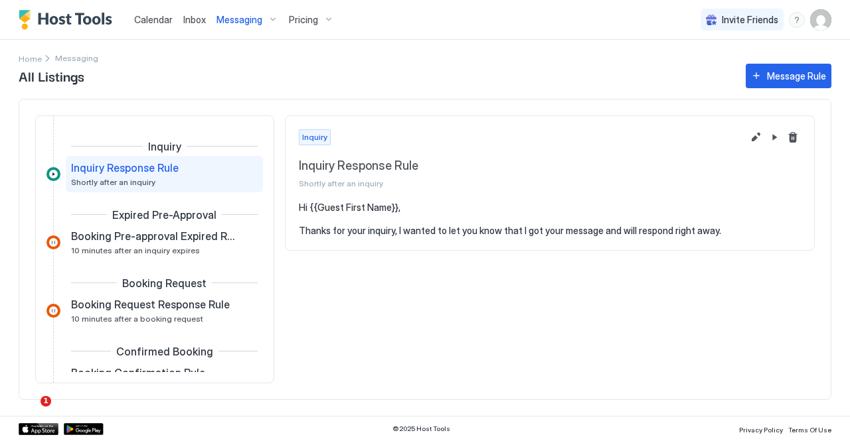
click at [258, 31] on button "Messaging" at bounding box center [247, 19] width 72 height 39
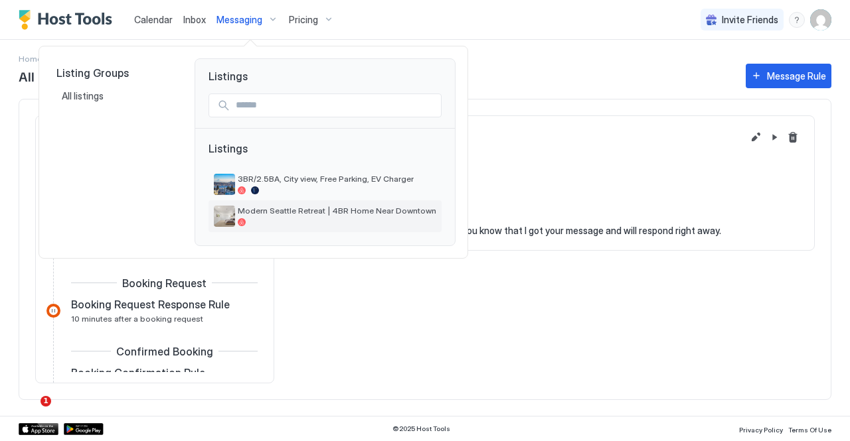
click at [280, 222] on div at bounding box center [337, 222] width 199 height 8
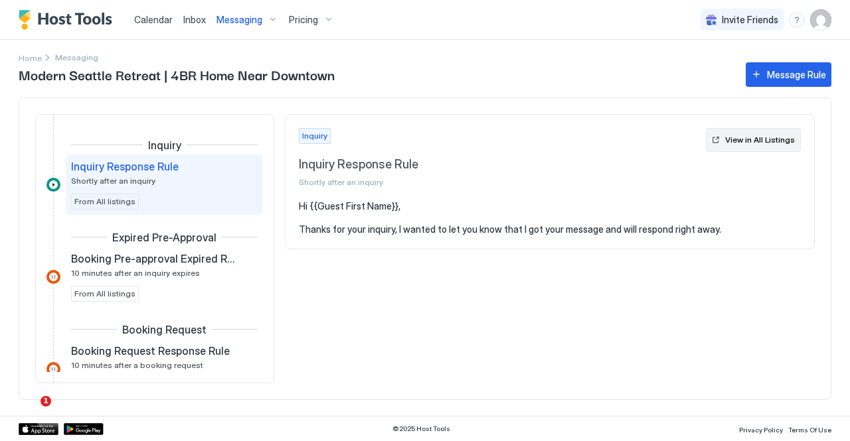
click at [746, 143] on div "View in All Listings" at bounding box center [760, 140] width 70 height 12
